Goal: Information Seeking & Learning: Learn about a topic

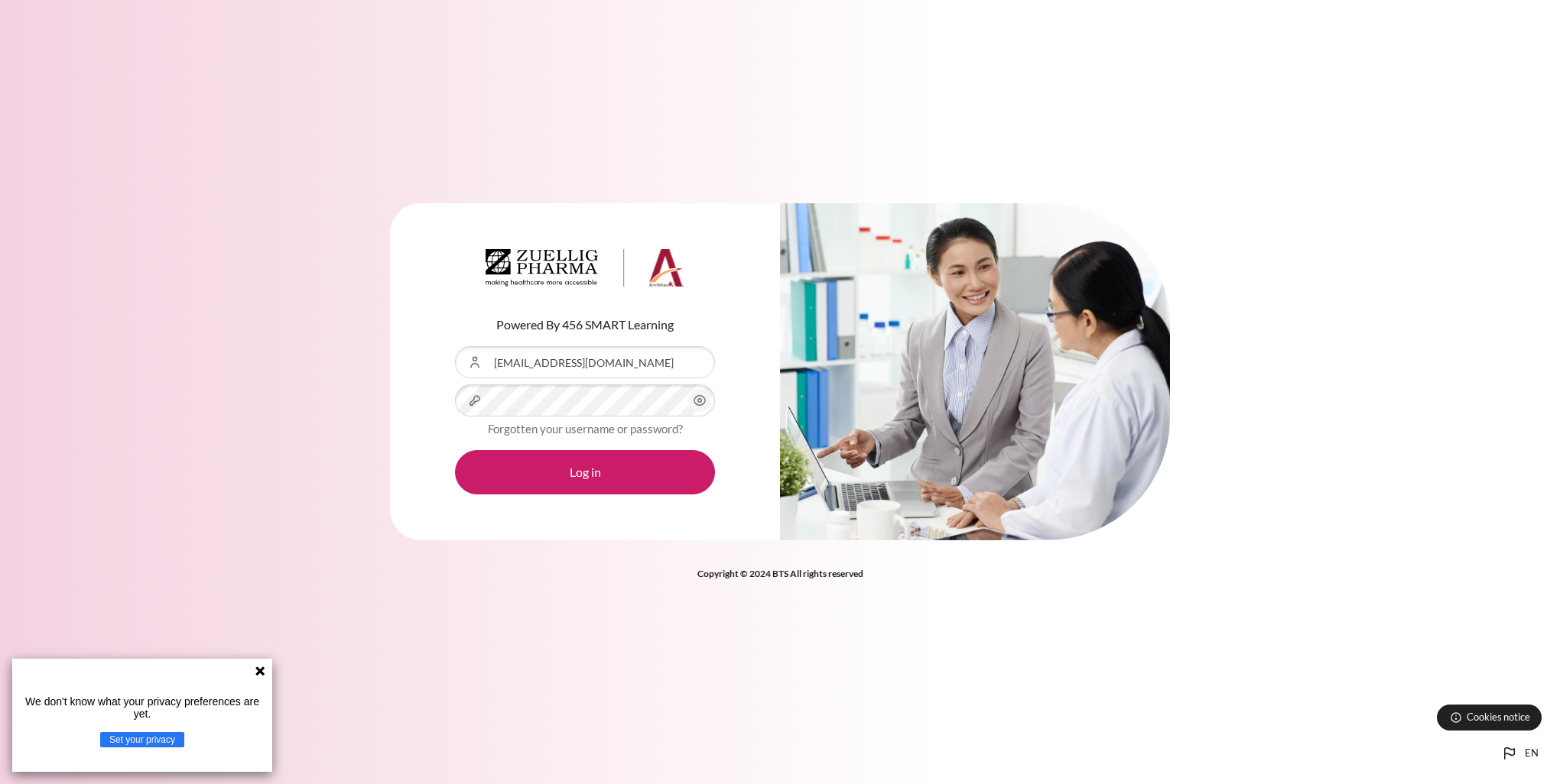
click at [455, 450] on button "Log in" at bounding box center [585, 472] width 260 height 44
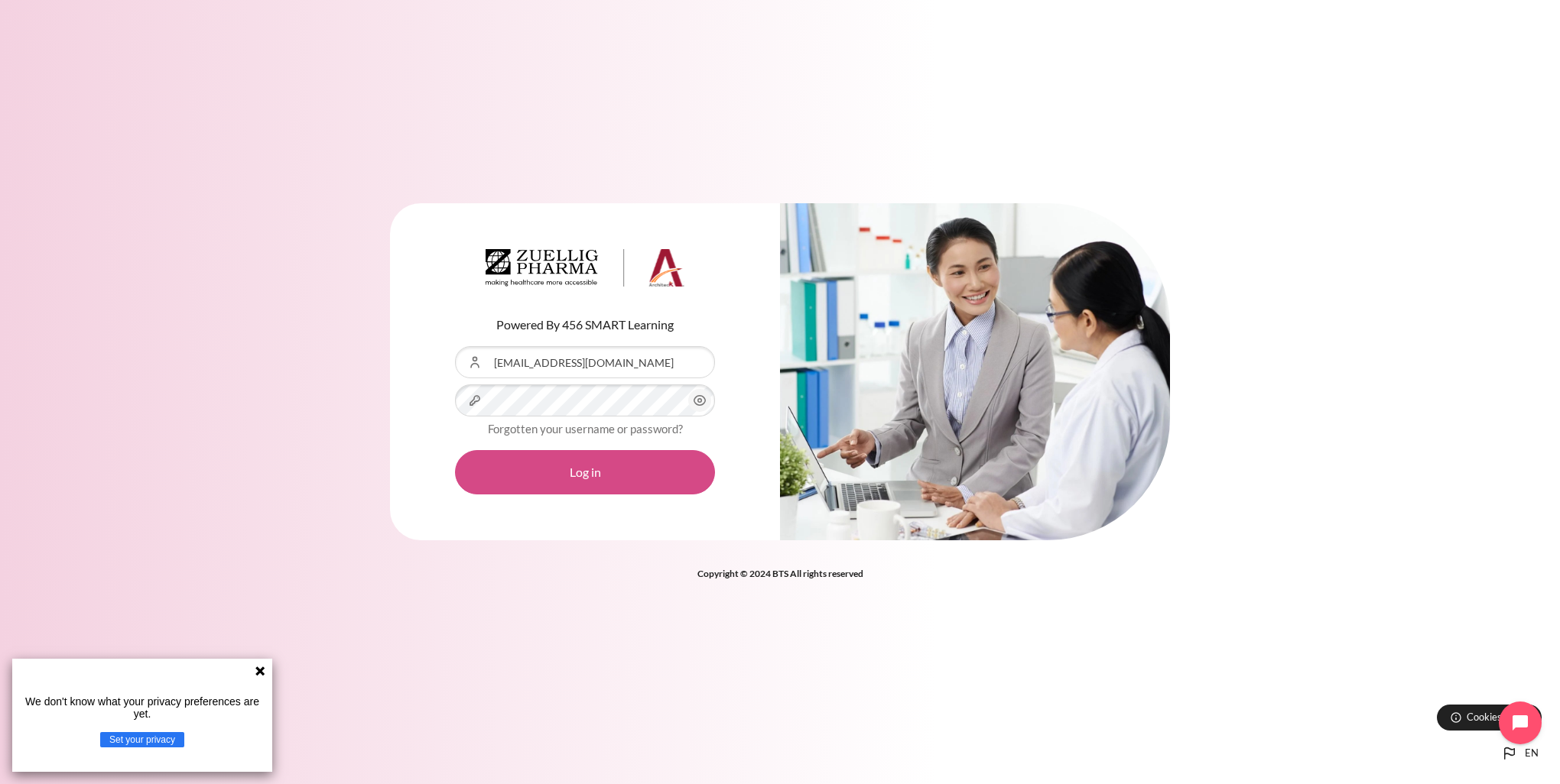
click at [601, 479] on button "Log in" at bounding box center [585, 472] width 260 height 44
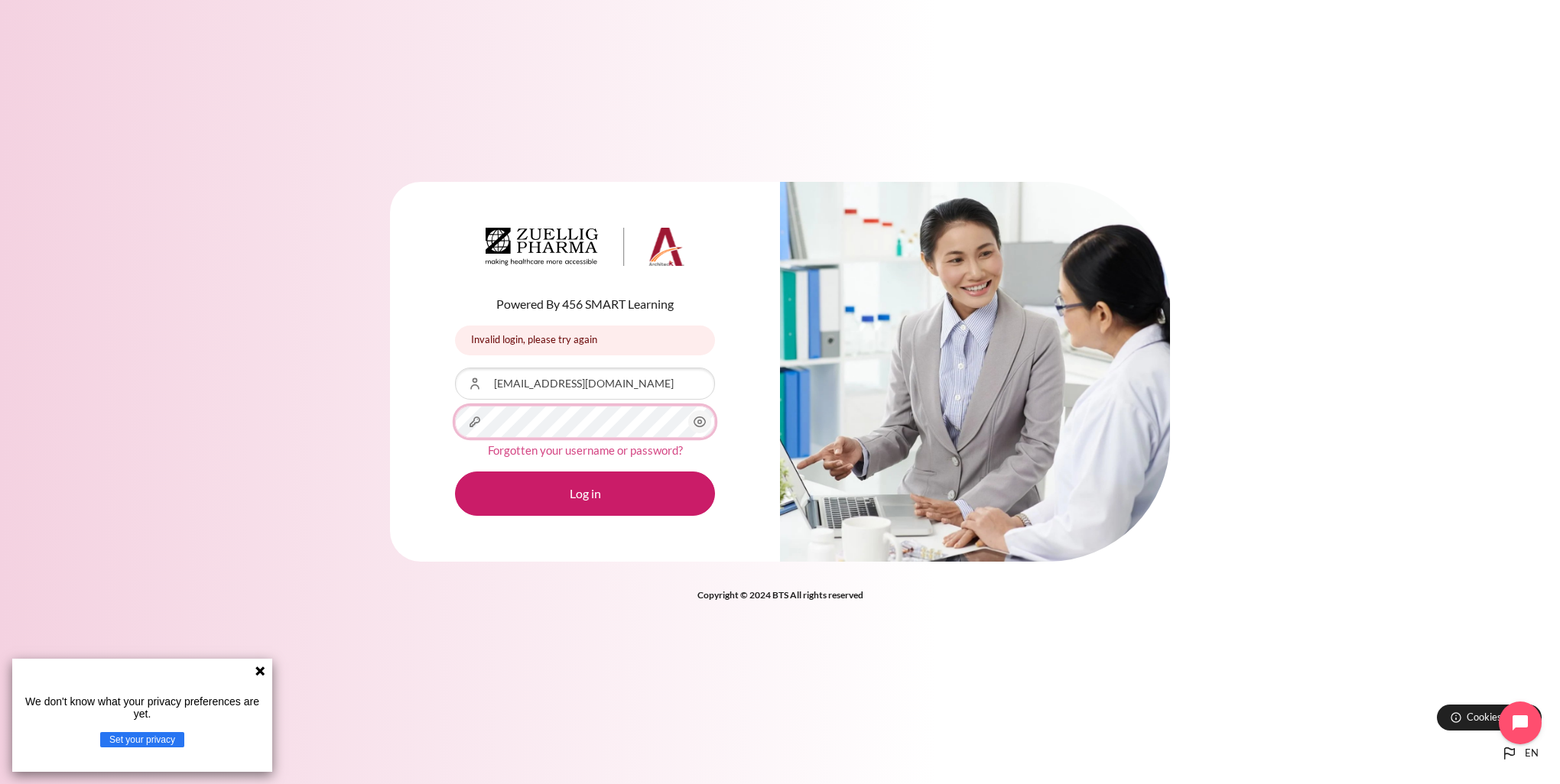
click at [455, 472] on button "Log in" at bounding box center [585, 493] width 260 height 44
click at [692, 423] on icon "Content" at bounding box center [699, 421] width 18 height 18
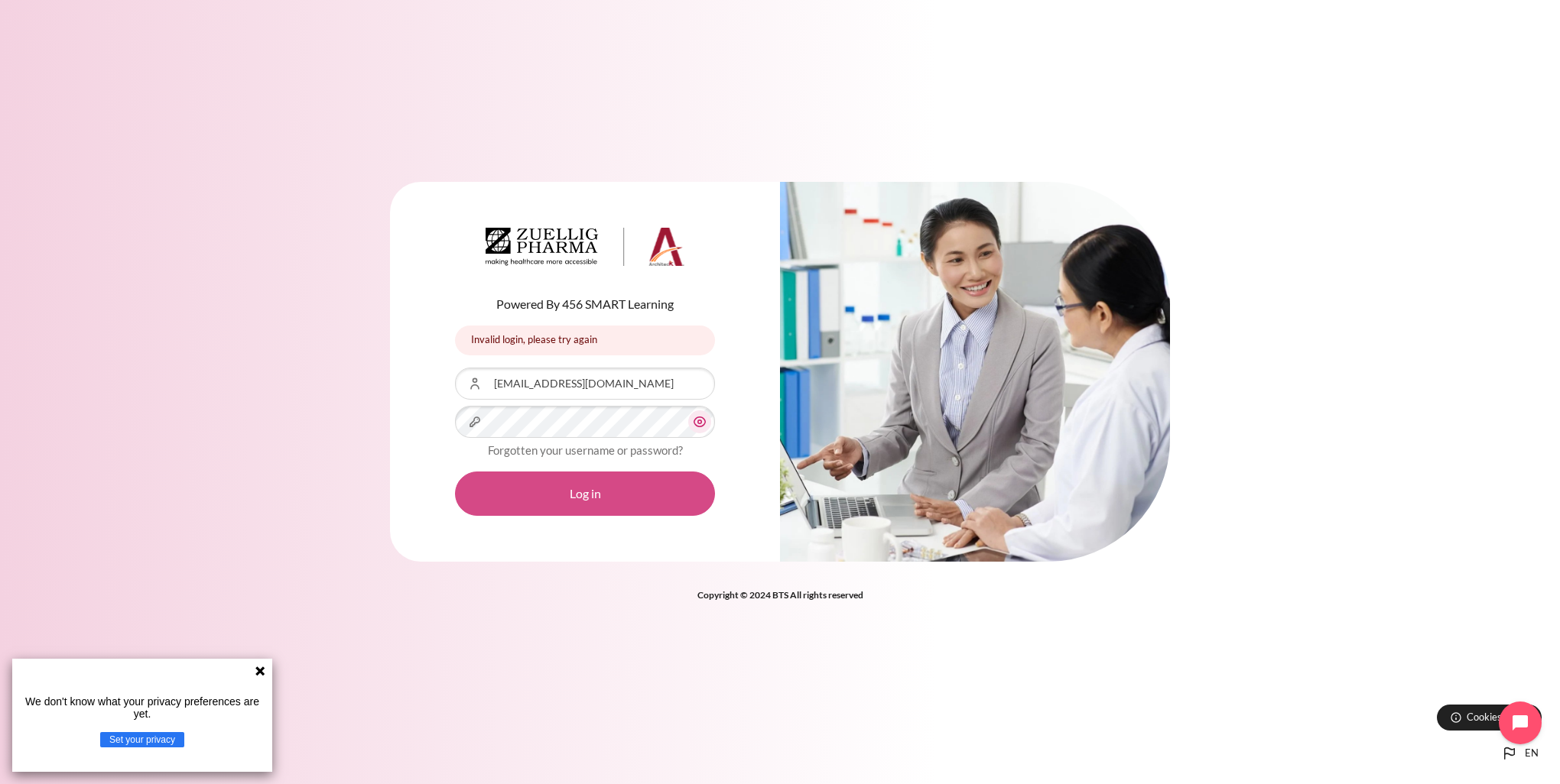
click at [627, 483] on button "Log in" at bounding box center [585, 493] width 260 height 44
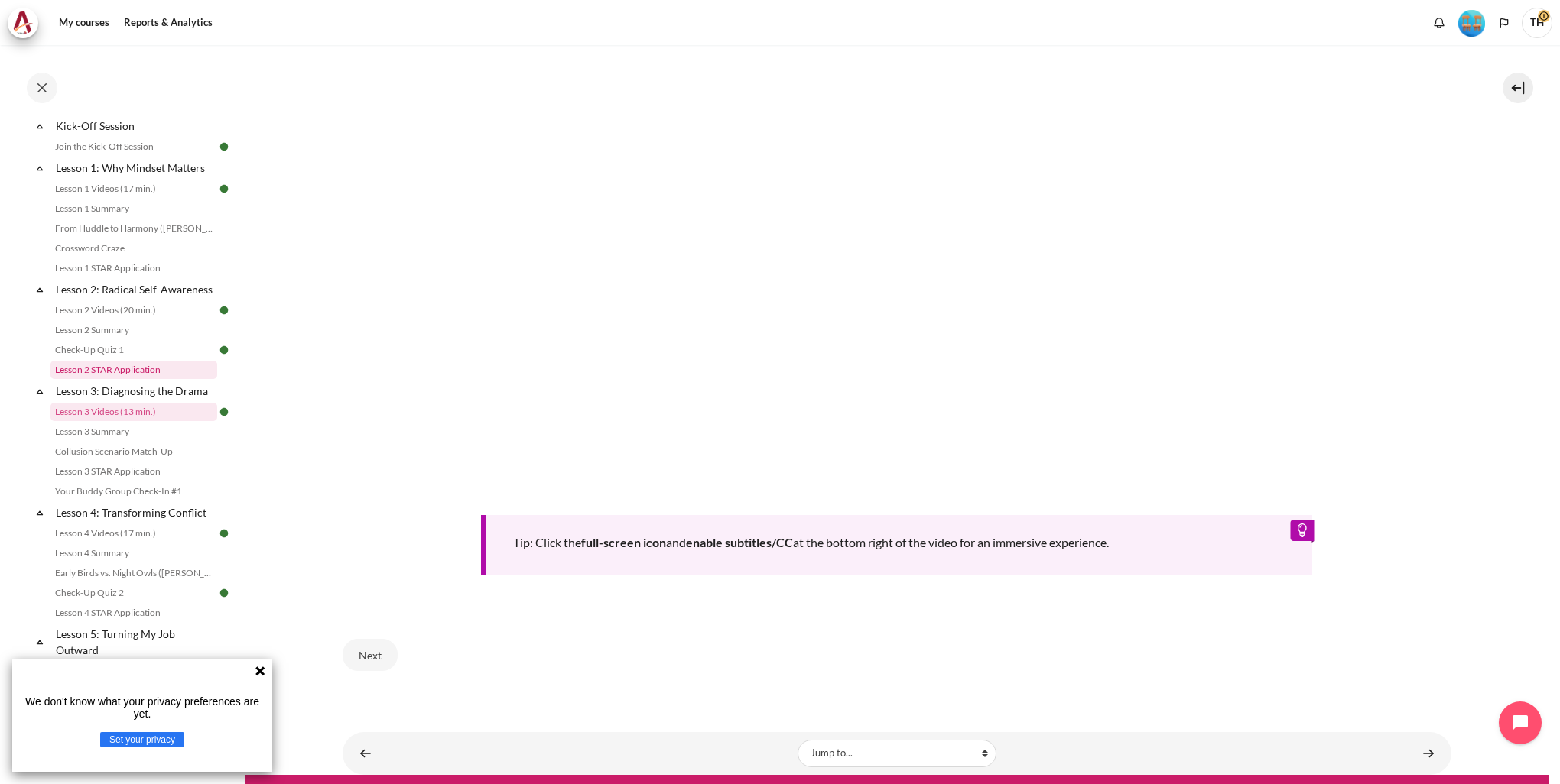
scroll to position [603, 0]
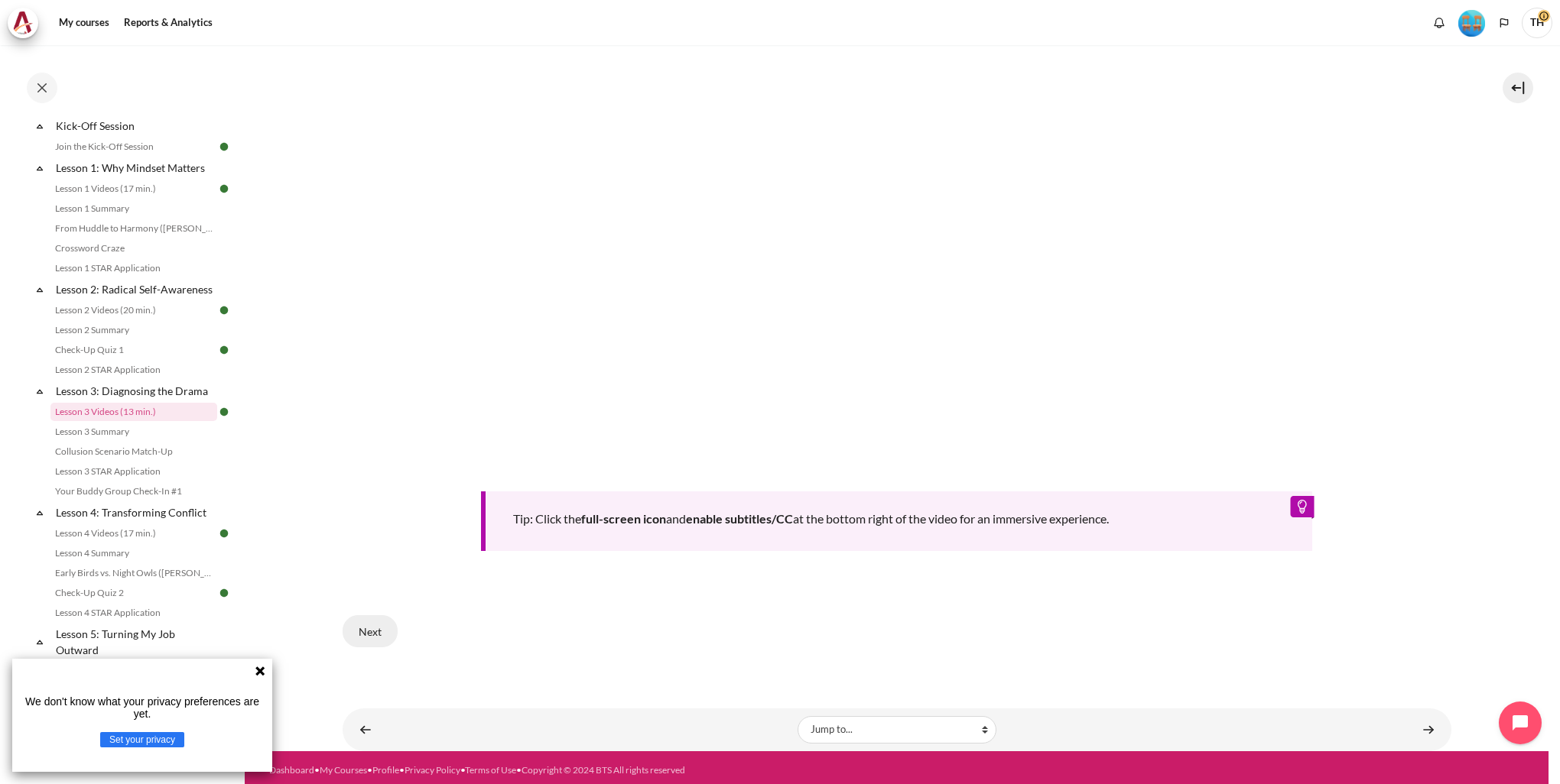
click at [367, 625] on button "Next" at bounding box center [370, 630] width 55 height 32
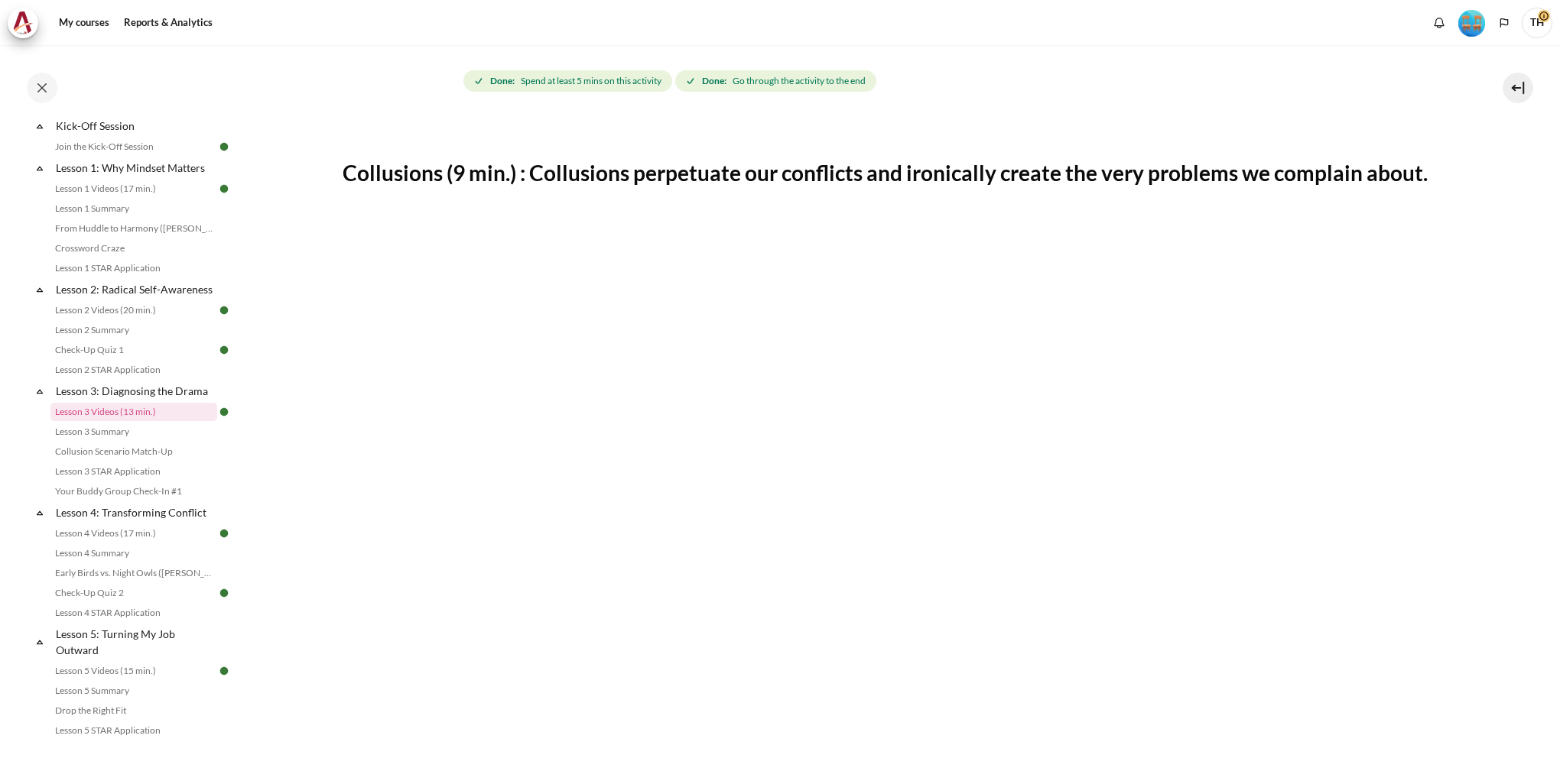
scroll to position [575, 0]
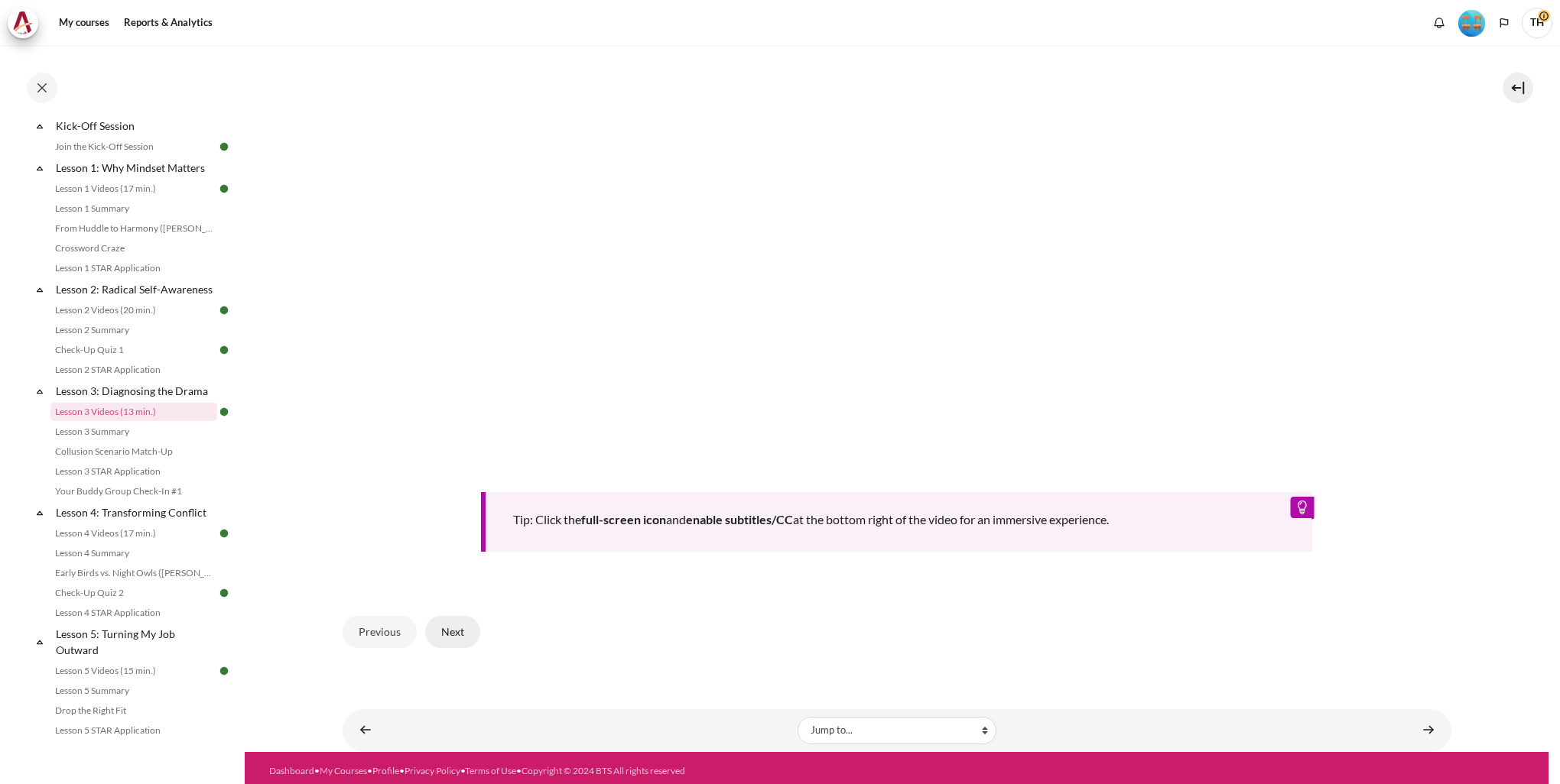
click at [461, 628] on button "Next" at bounding box center [452, 631] width 55 height 32
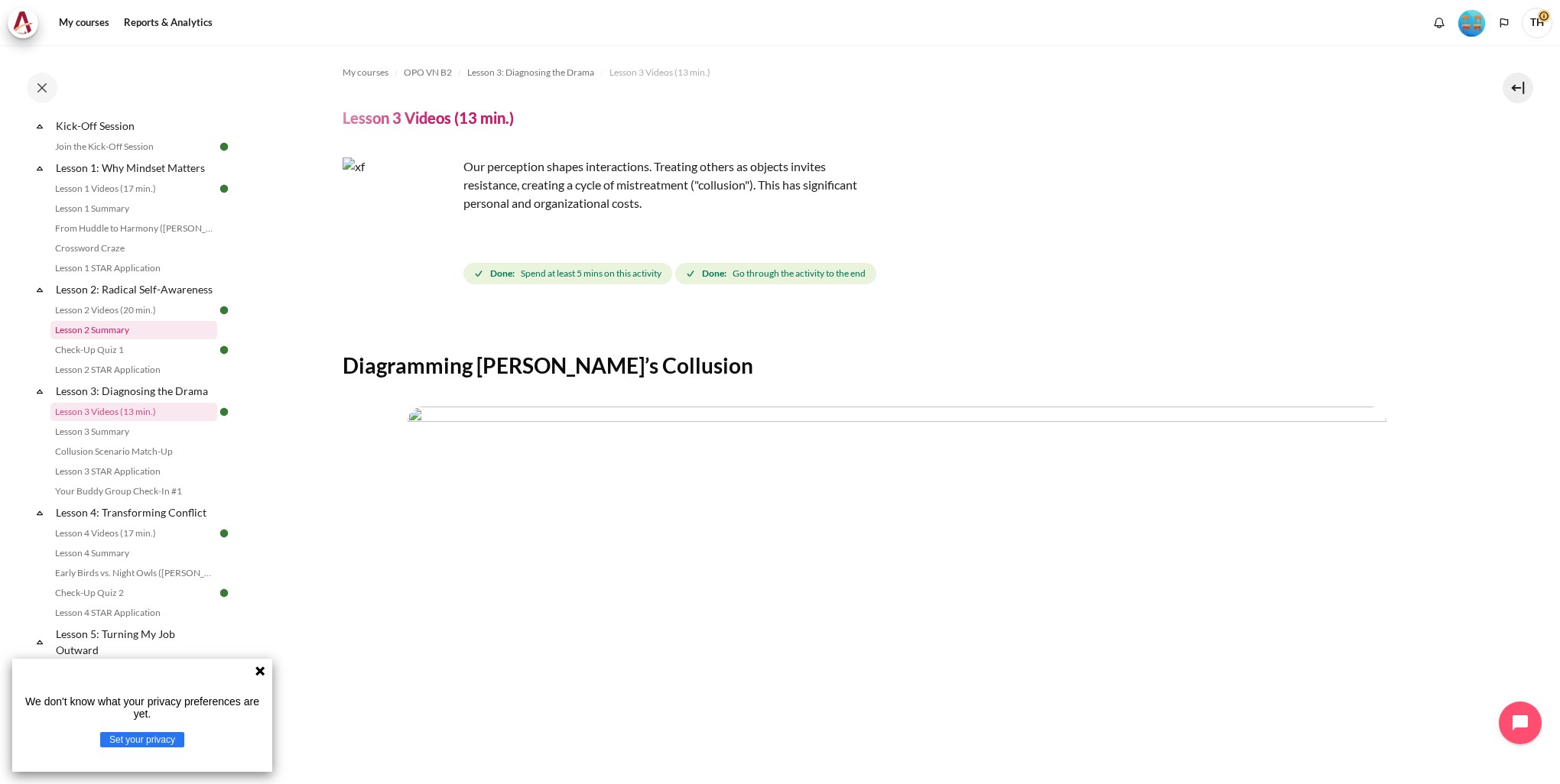
click at [141, 339] on link "Lesson 2 Summary" at bounding box center [134, 330] width 167 height 18
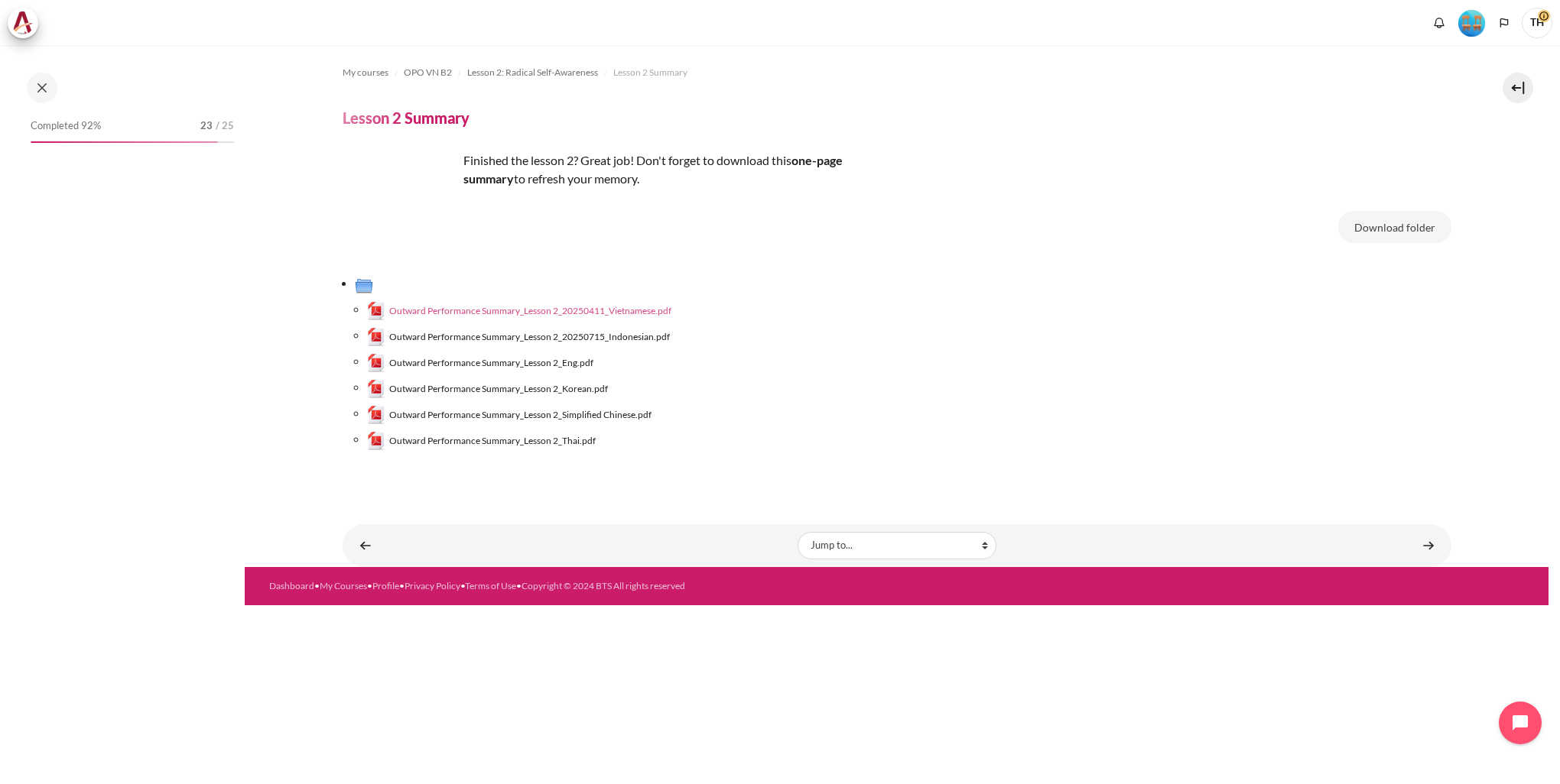
click at [560, 307] on span "Outward Performance Summary_Lesson 2_20250411_Vietnamese.pdf" at bounding box center [530, 311] width 282 height 14
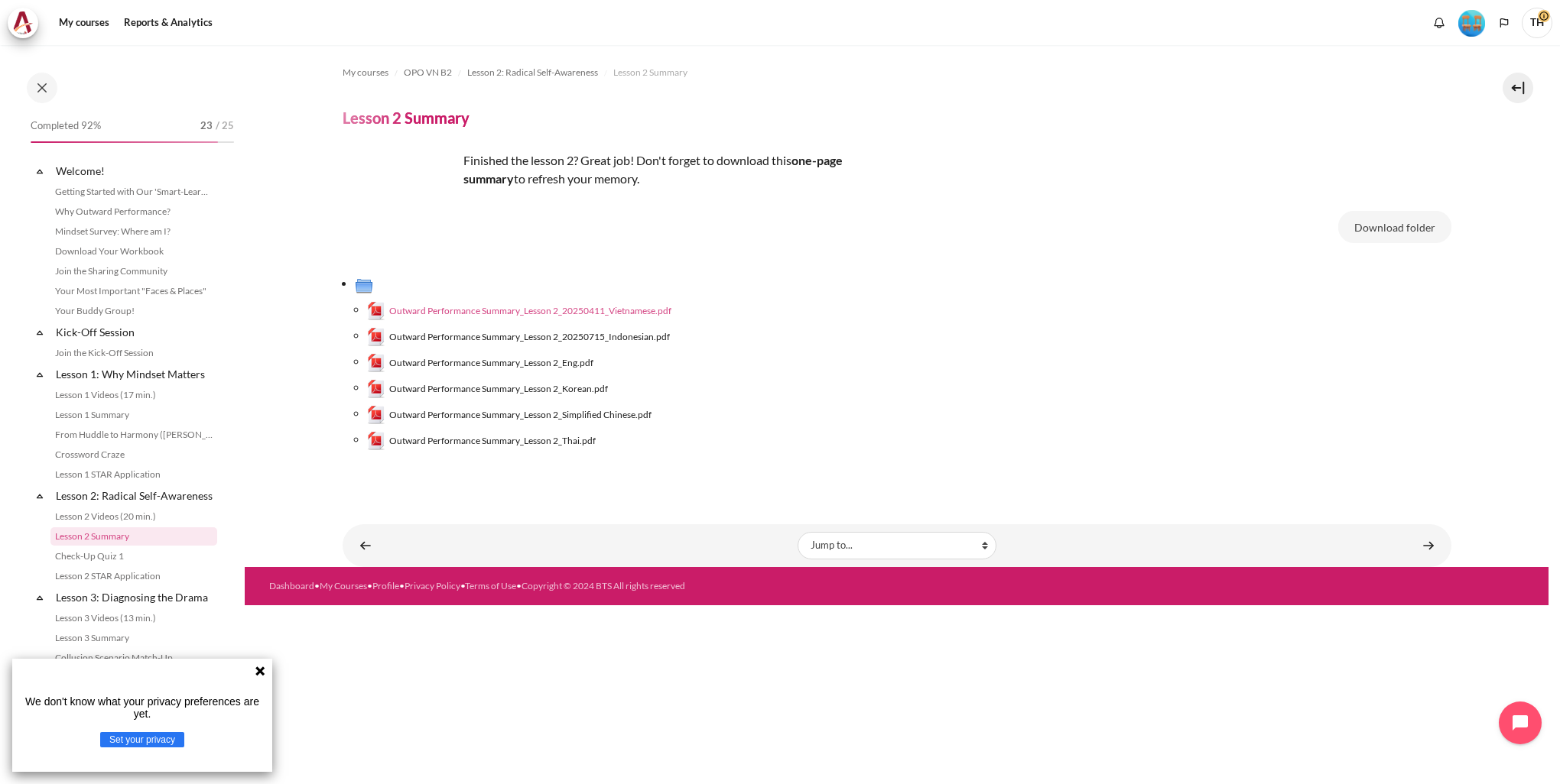
scroll to position [125, 0]
